Goal: Check status: Check status

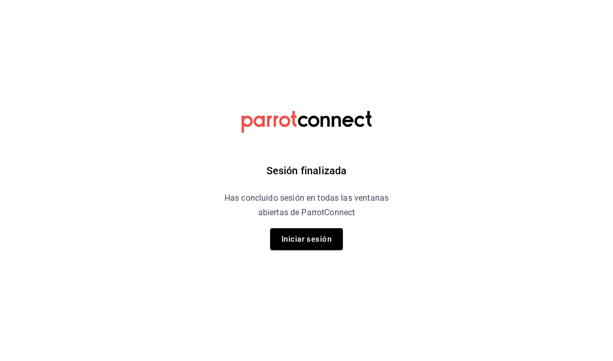
click at [309, 242] on button "Iniciar sesión" at bounding box center [306, 239] width 73 height 22
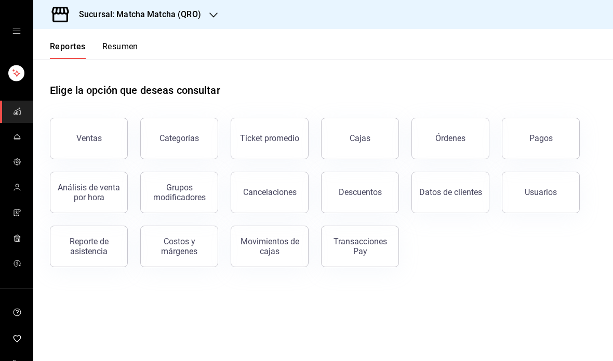
click at [352, 140] on div "Cajas" at bounding box center [359, 138] width 21 height 12
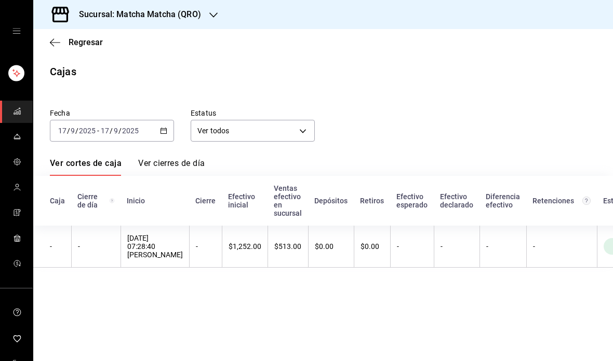
click at [173, 130] on div "2025-09-17 17 / 9 / 2025 - 2025-09-17 17 / 9 / 2025" at bounding box center [112, 131] width 124 height 22
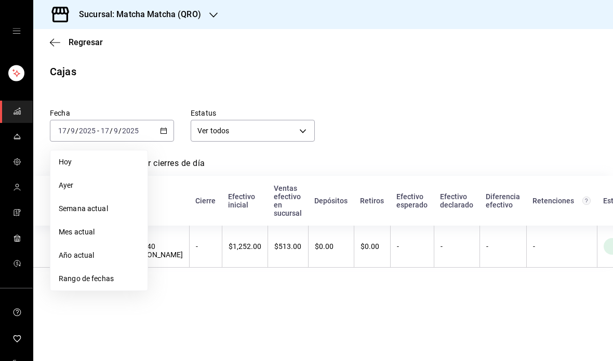
click at [122, 282] on span "Rango de fechas" at bounding box center [99, 279] width 80 height 11
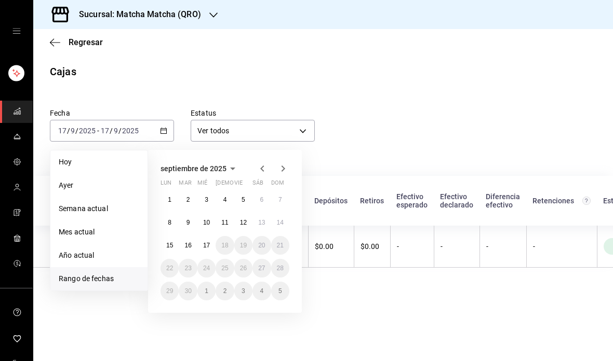
click at [177, 200] on button "1" at bounding box center [169, 200] width 18 height 19
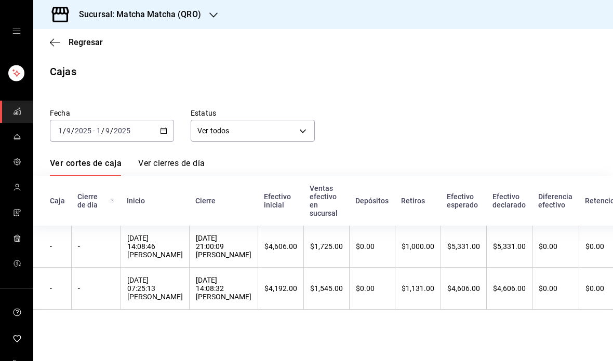
click at [183, 290] on div "01/09/2025 07:25:13 Michelle Villalobos" at bounding box center [155, 288] width 56 height 25
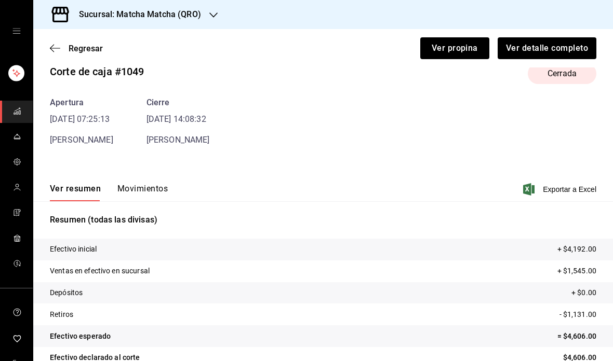
scroll to position [42, 0]
